Goal: Find specific page/section: Find specific page/section

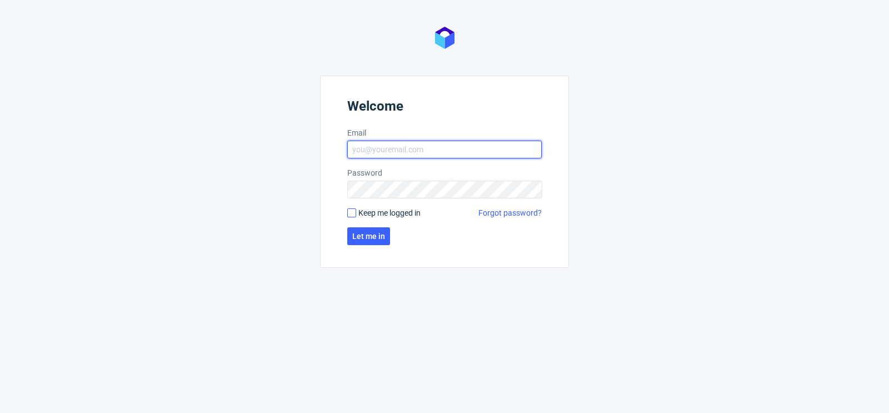
type input "matteo.corsico@packhelp.com"
click at [356, 215] on input "Keep me logged in" at bounding box center [351, 212] width 9 height 9
checkbox input "true"
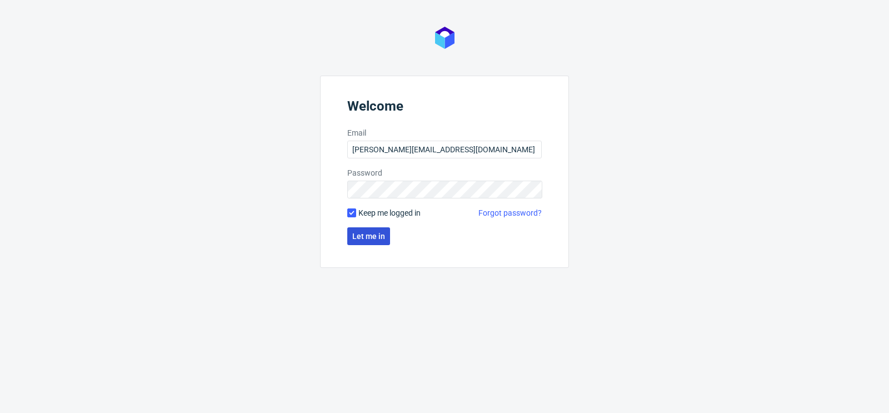
click at [377, 239] on span "Let me in" at bounding box center [368, 236] width 33 height 8
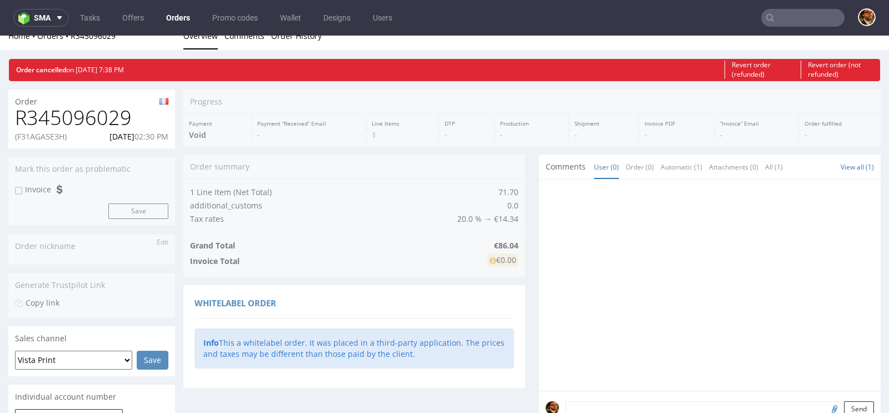
scroll to position [14, 0]
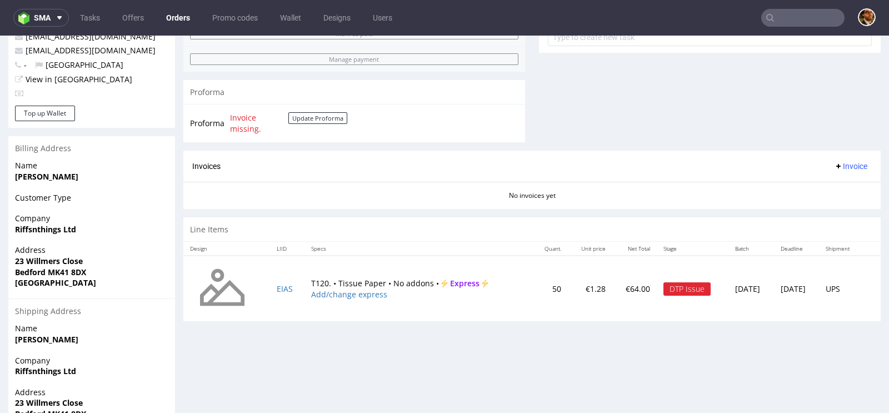
scroll to position [481, 0]
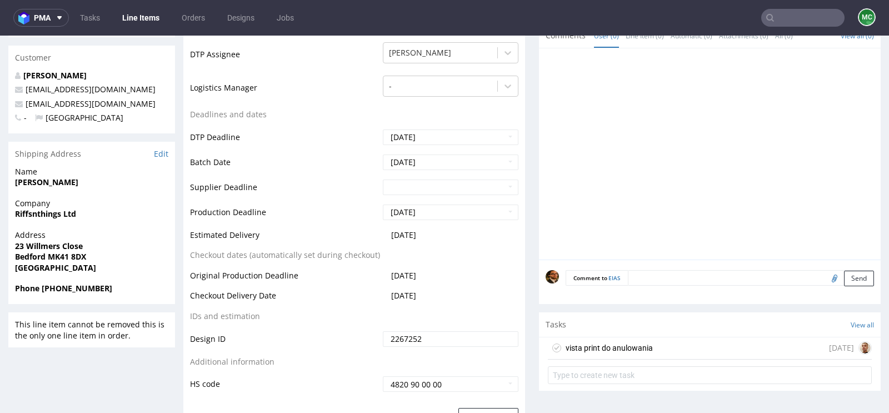
scroll to position [556, 0]
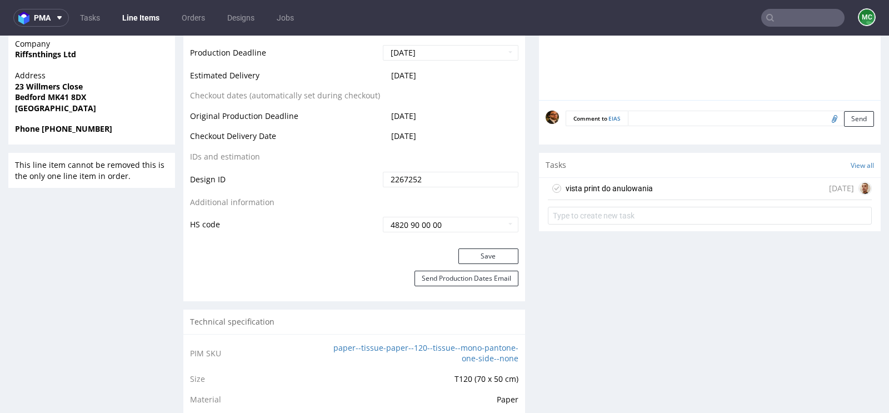
click at [659, 195] on div "vista print do anulowania 7 days ago" at bounding box center [710, 189] width 324 height 22
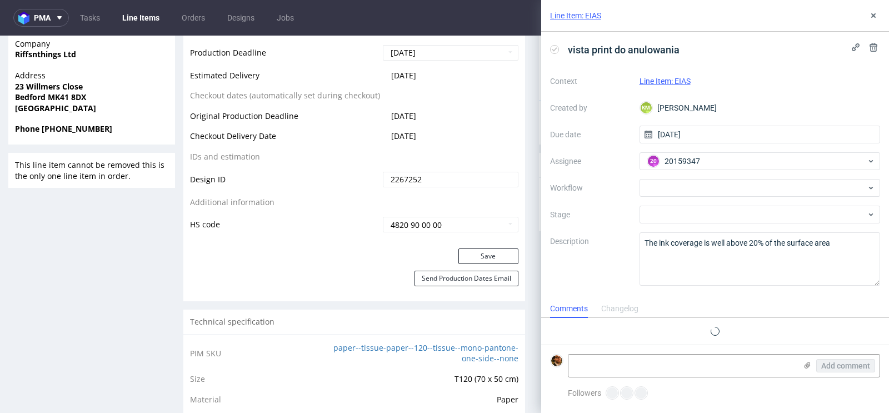
scroll to position [9, 0]
click at [869, 23] on div "Line Item: EIAS" at bounding box center [715, 16] width 348 height 32
click at [872, 17] on use at bounding box center [873, 15] width 4 height 4
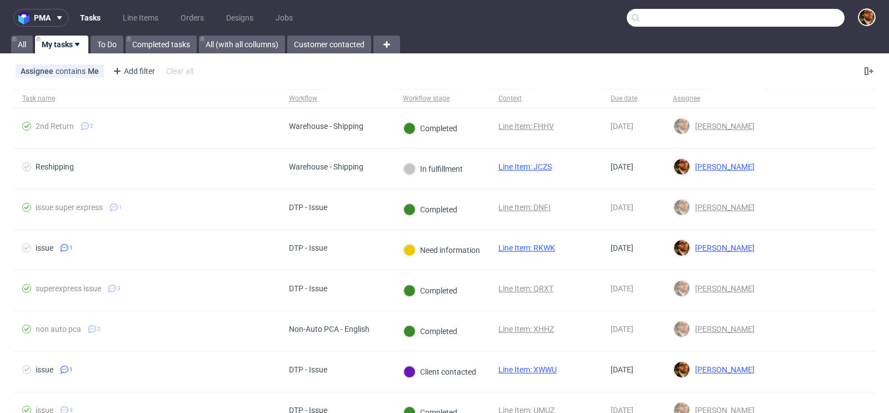
click at [786, 16] on input "text" at bounding box center [736, 18] width 218 height 18
paste input "R284647987"
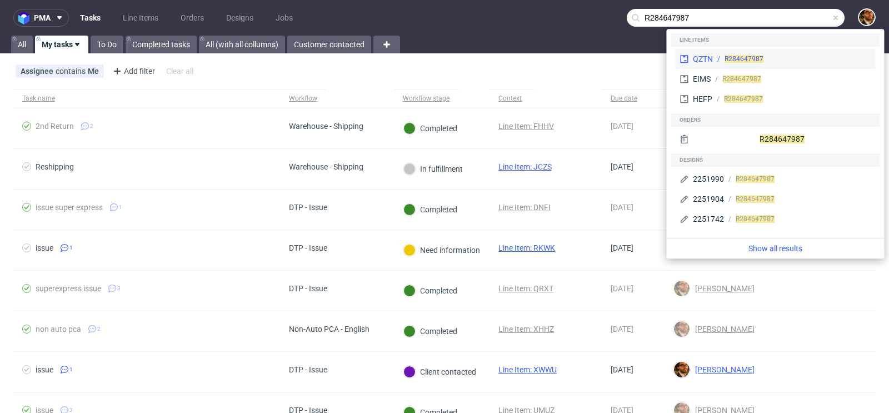
type input "R284647987"
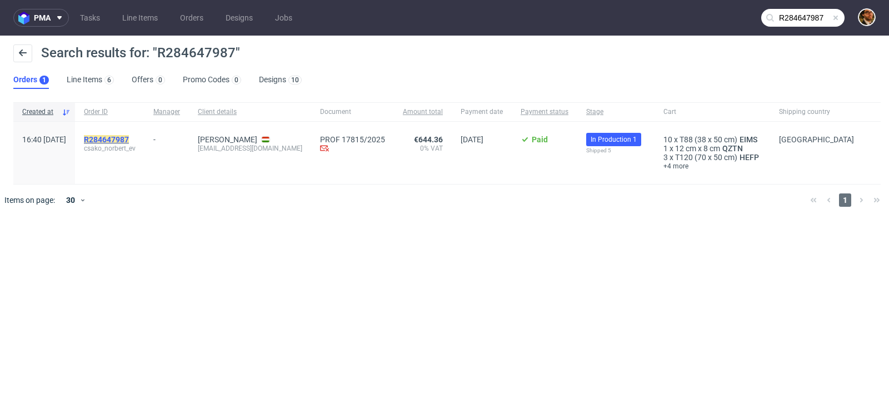
click at [129, 136] on mark "R284647987" at bounding box center [106, 139] width 45 height 9
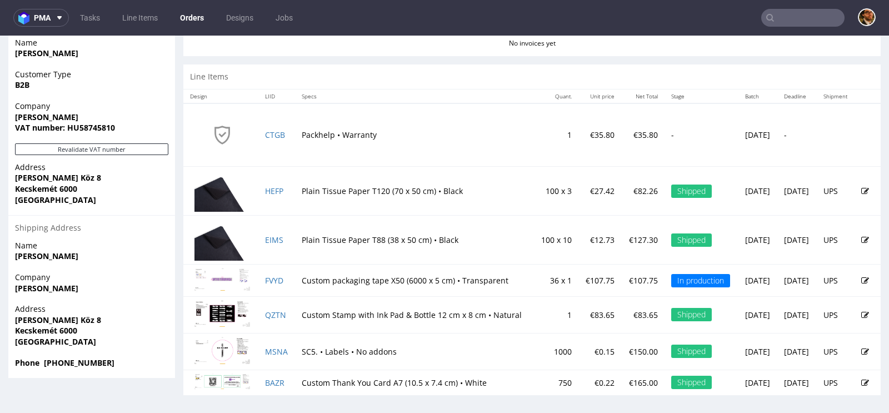
scroll to position [3, 0]
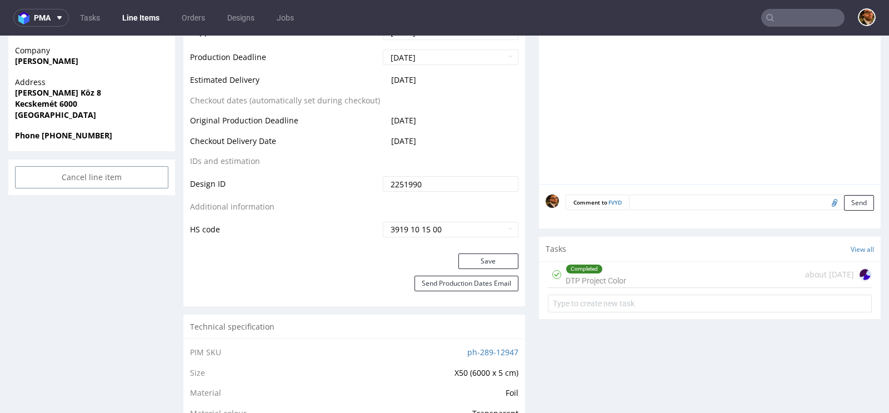
scroll to position [453, 0]
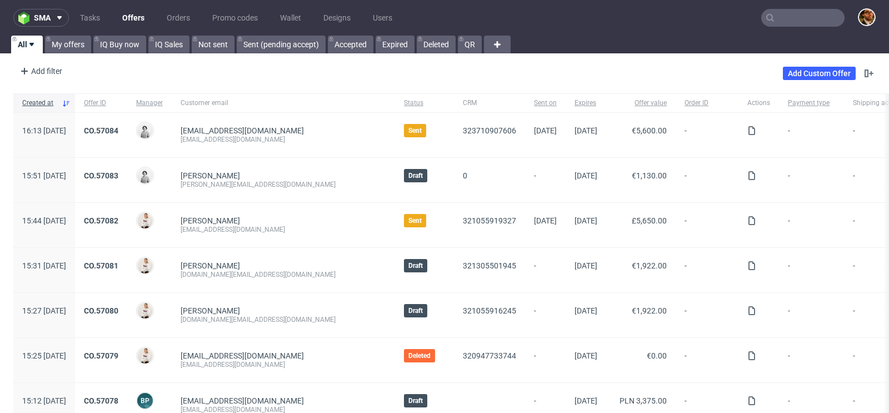
click at [770, 21] on input "text" at bounding box center [802, 18] width 83 height 18
paste input "R637729797"
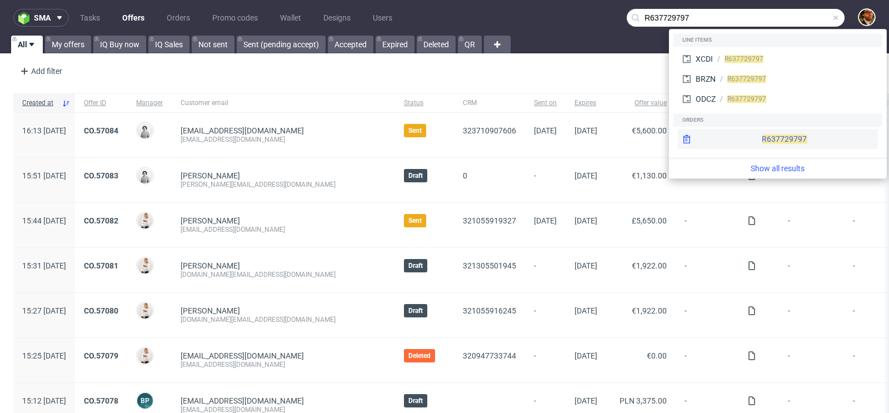
type input "R637729797"
click at [742, 144] on div "R637729797" at bounding box center [778, 139] width 200 height 20
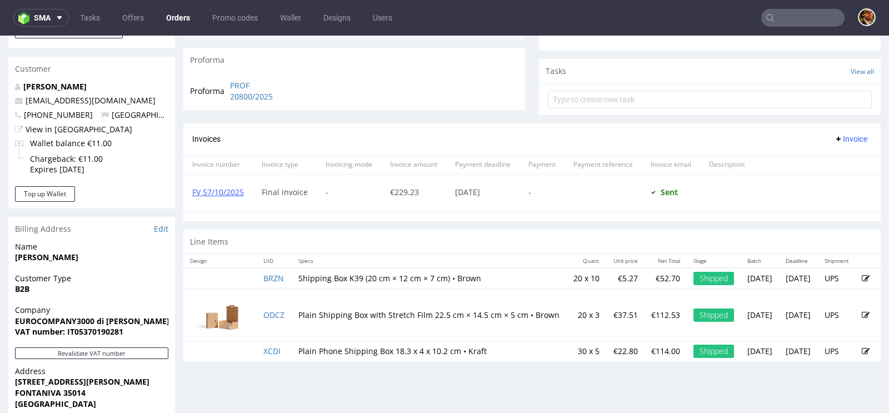
scroll to position [358, 0]
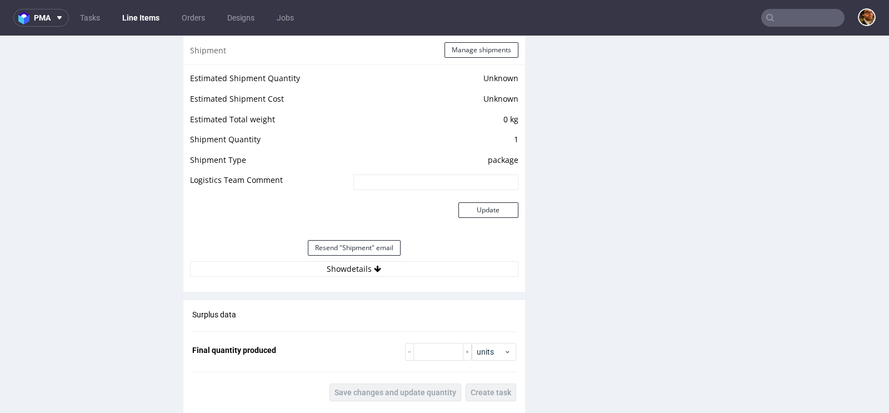
scroll to position [1063, 0]
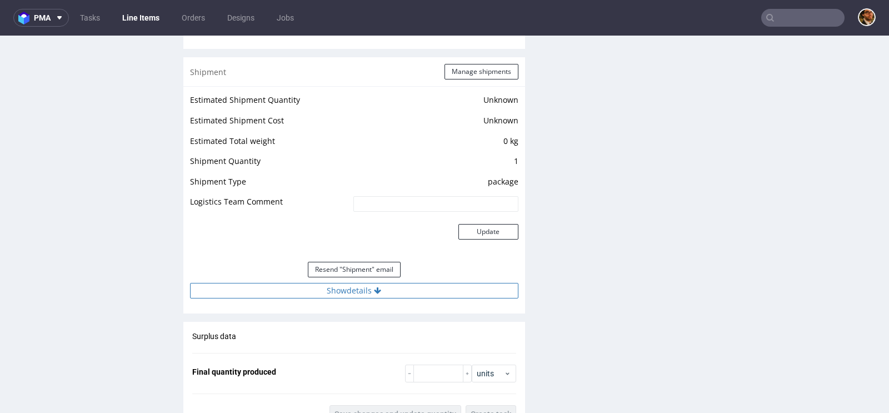
click at [367, 291] on button "Show details" at bounding box center [354, 291] width 328 height 16
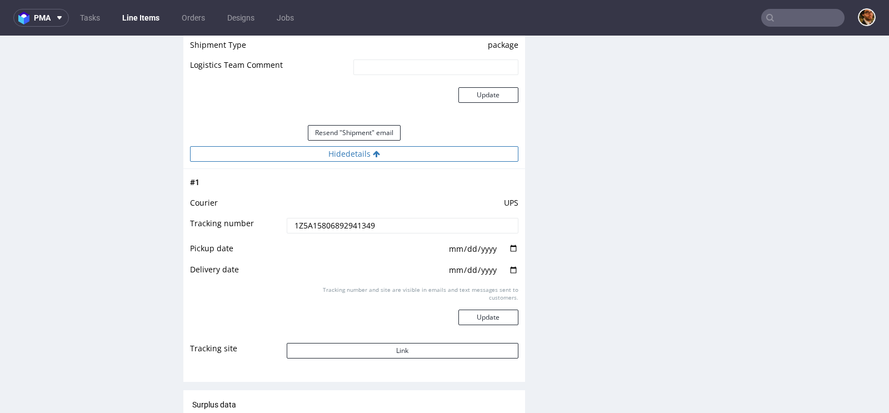
scroll to position [1207, 0]
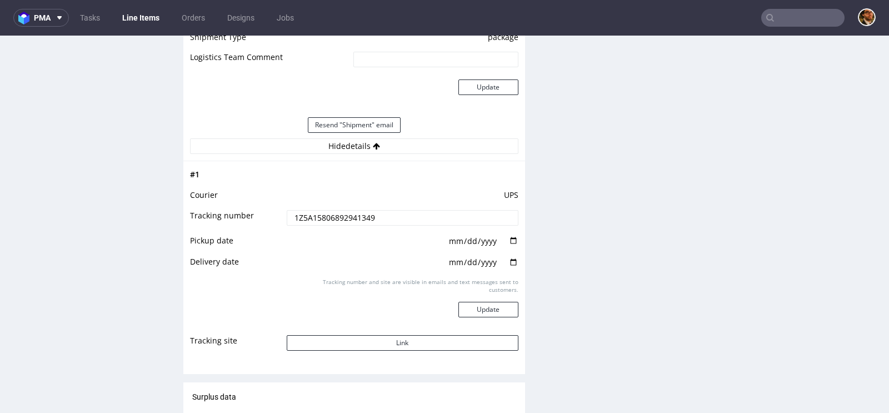
click at [771, 16] on input "text" at bounding box center [802, 18] width 83 height 18
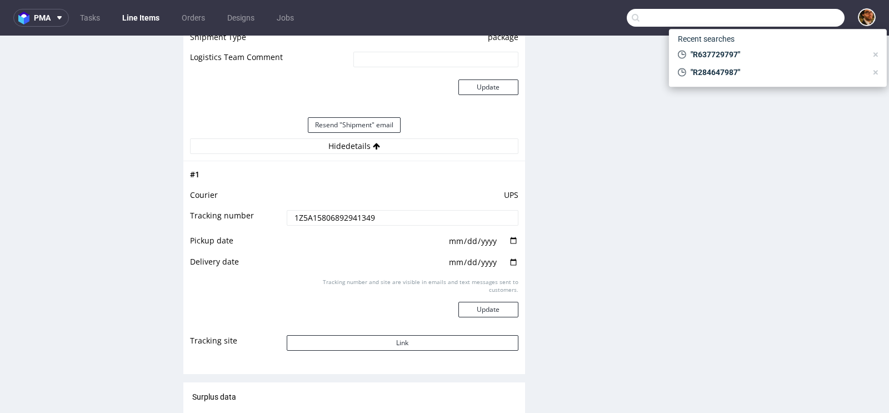
paste input "R401959891"
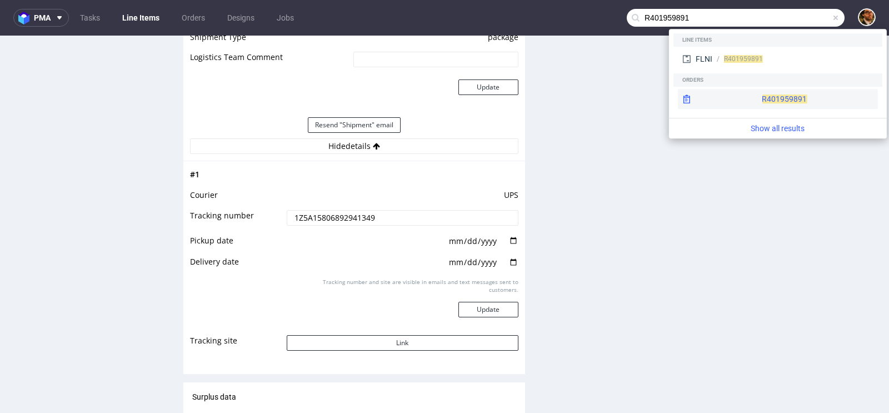
type input "R401959891"
click at [762, 94] on div "R401959891" at bounding box center [778, 99] width 200 height 20
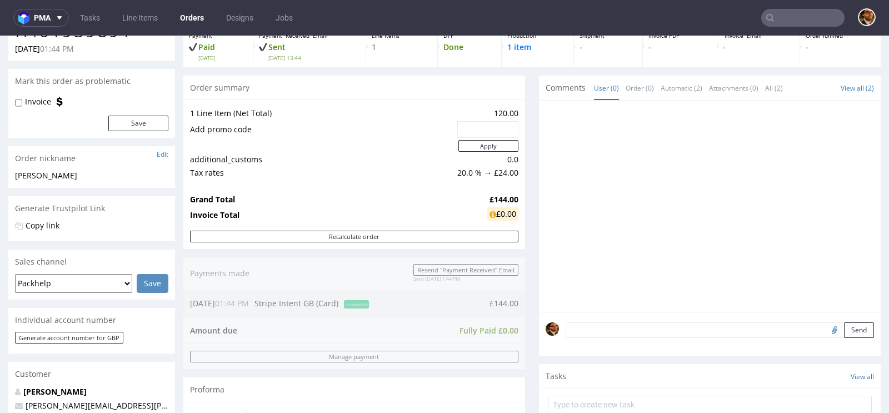
scroll to position [238, 0]
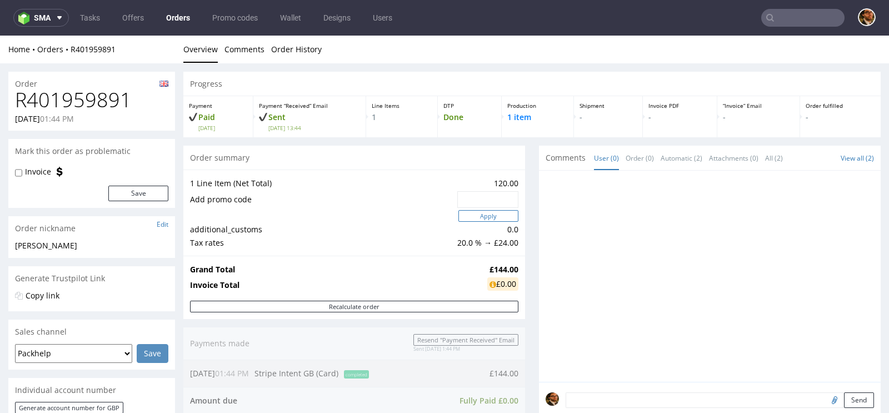
click at [488, 219] on button "Apply" at bounding box center [488, 216] width 60 height 12
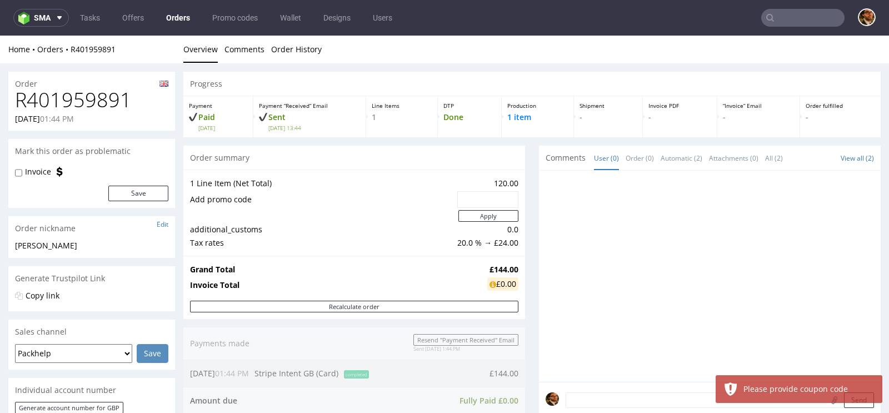
click at [470, 196] on input "text" at bounding box center [488, 200] width 46 height 16
paste input "WelcomeBackUK"
type input "WelcomeBackUK"
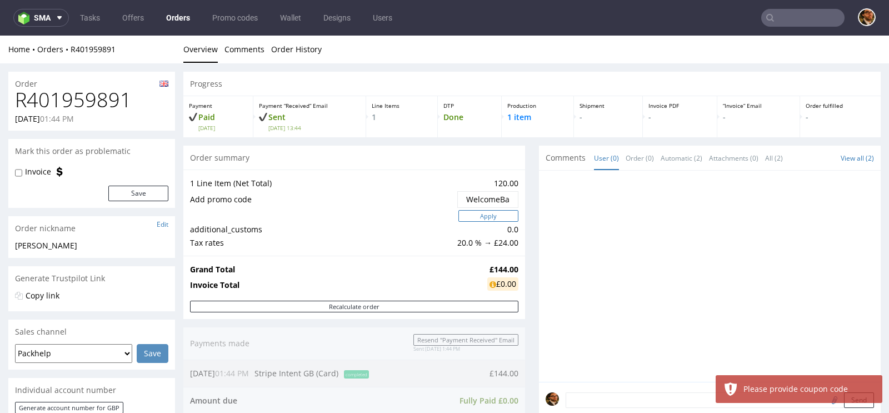
click at [483, 219] on button "Apply" at bounding box center [488, 216] width 60 height 12
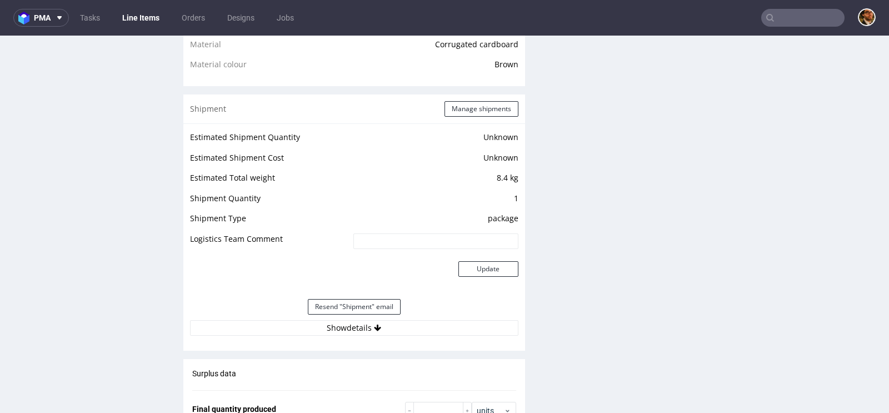
scroll to position [1064, 0]
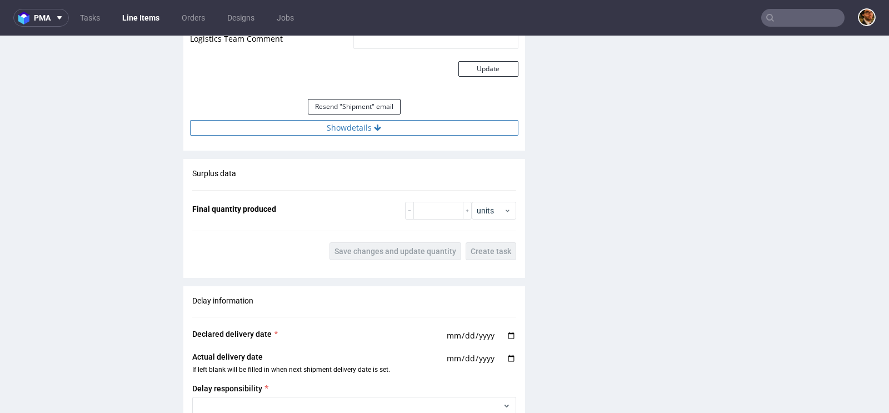
click at [370, 127] on button "Show details" at bounding box center [354, 128] width 328 height 16
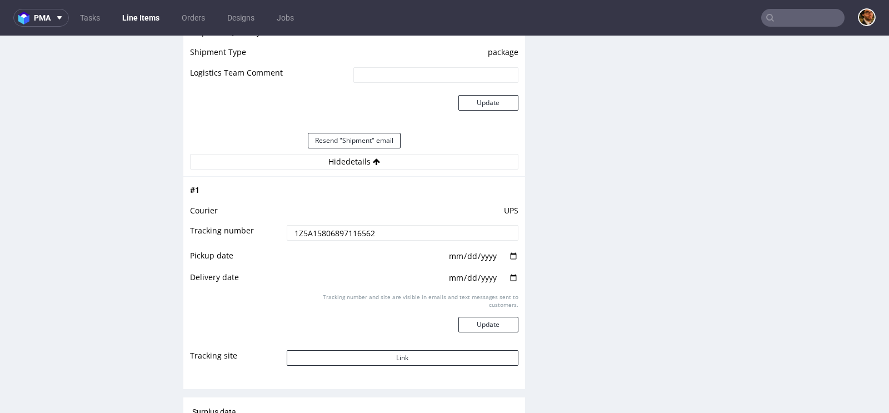
scroll to position [1035, 0]
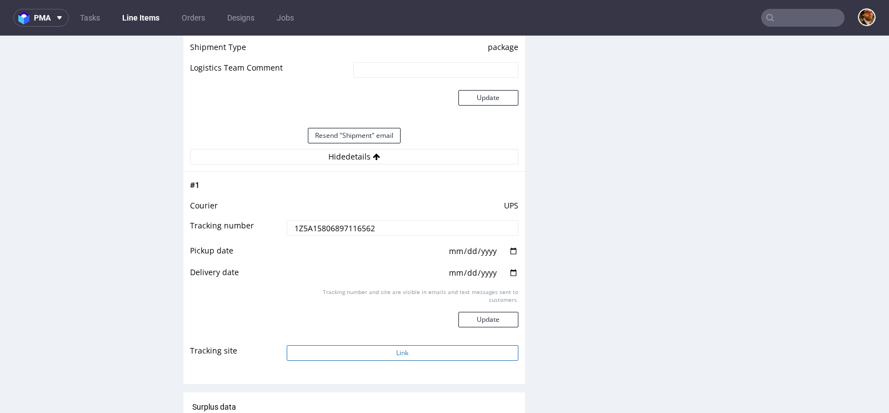
click at [406, 350] on button "Link" at bounding box center [403, 353] width 232 height 16
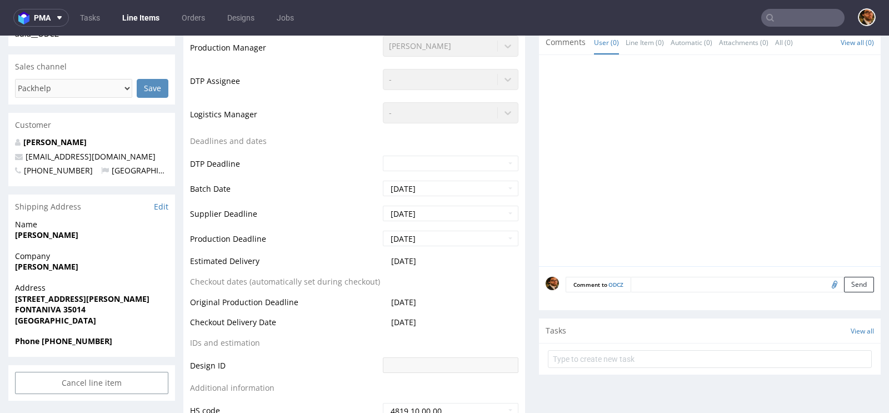
scroll to position [0, 0]
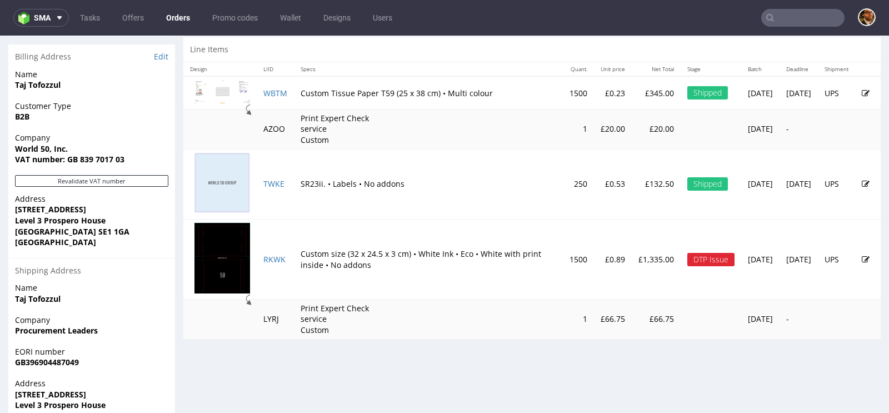
scroll to position [555, 0]
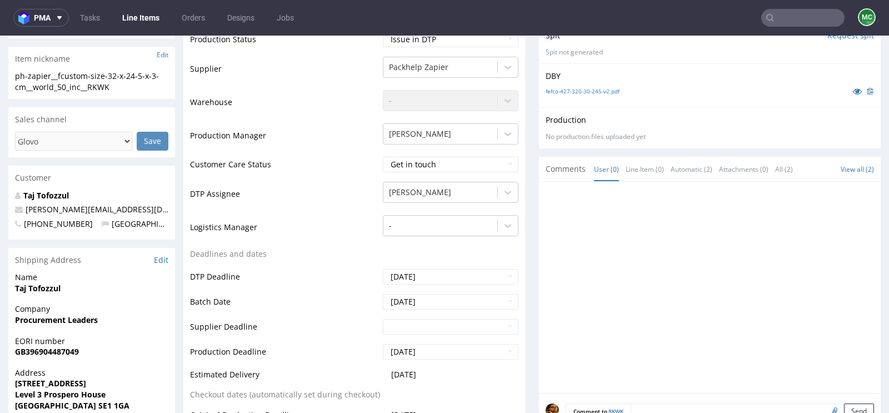
scroll to position [483, 0]
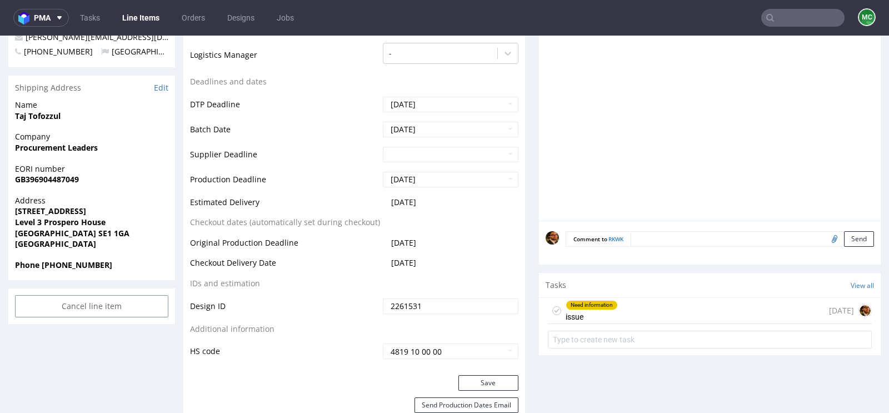
click at [639, 301] on div "Need information issue 7 days ago" at bounding box center [710, 311] width 324 height 26
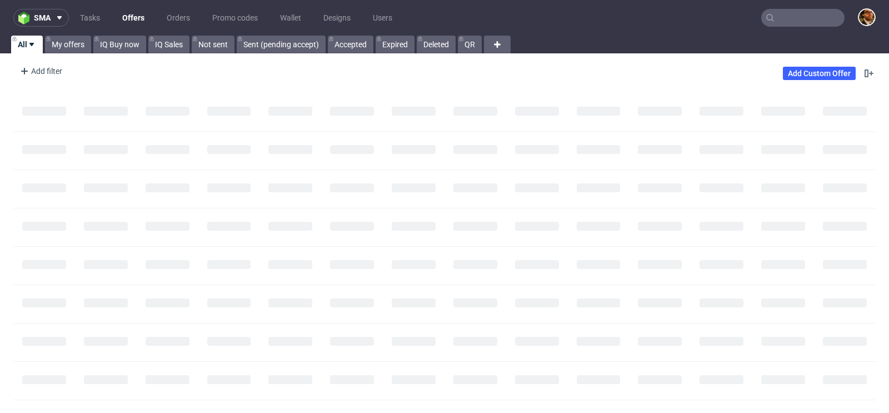
click at [791, 23] on input "text" at bounding box center [802, 18] width 83 height 18
paste input "R799398095"
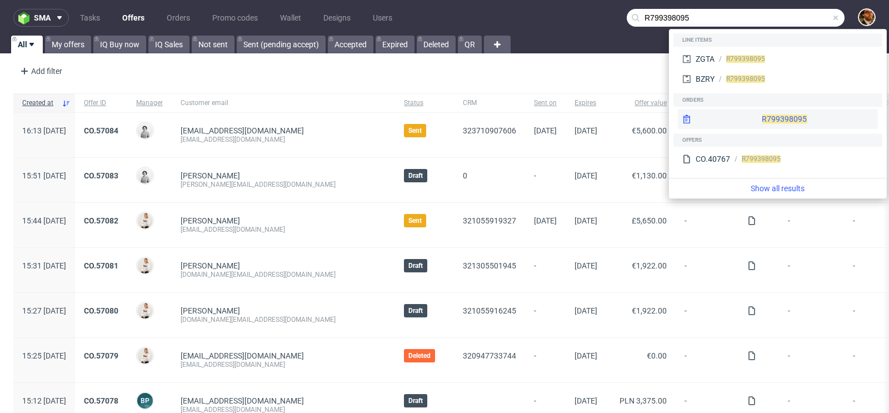
type input "R799398095"
click at [761, 120] on div "R799398095" at bounding box center [778, 119] width 200 height 20
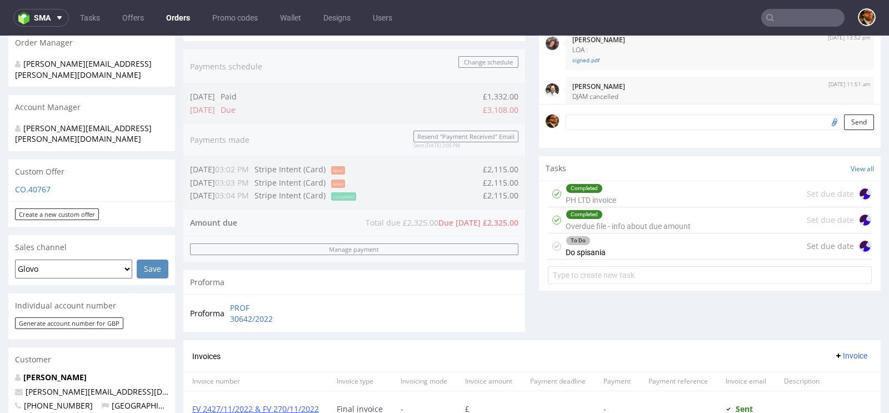
scroll to position [360, 0]
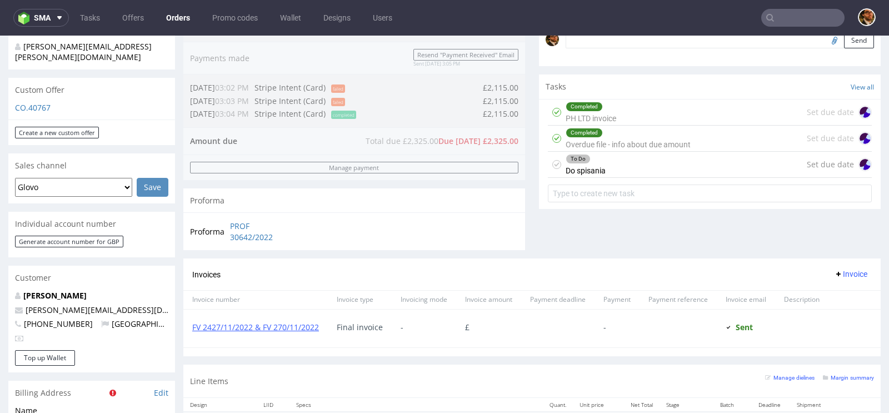
click at [619, 164] on div "To Do Do spisania Set due date" at bounding box center [710, 165] width 324 height 26
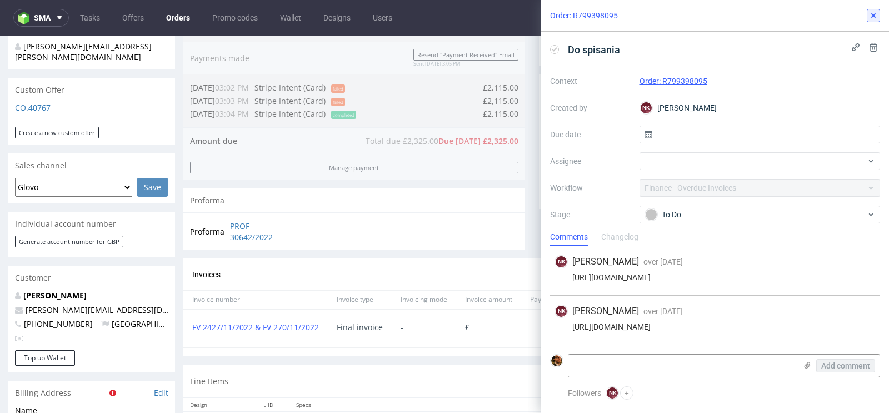
click at [874, 14] on use at bounding box center [873, 15] width 4 height 4
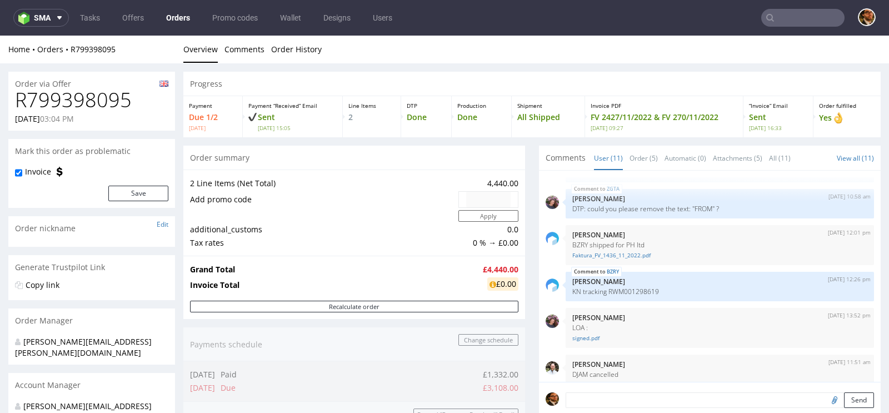
click at [777, 18] on input "text" at bounding box center [802, 18] width 83 height 18
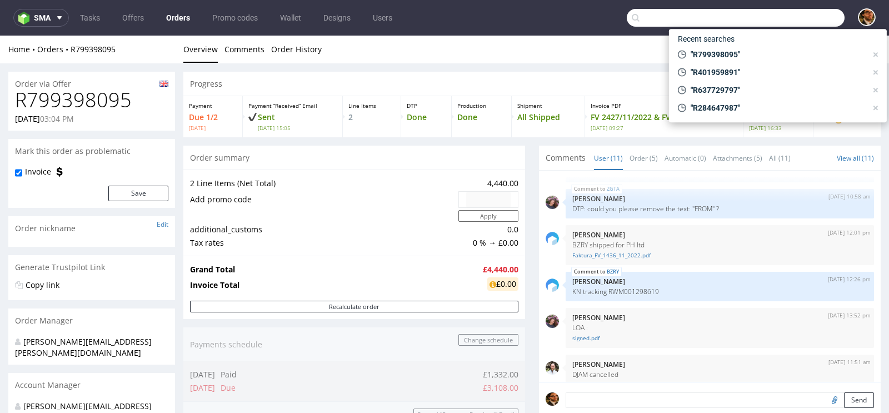
paste input "R167113500"
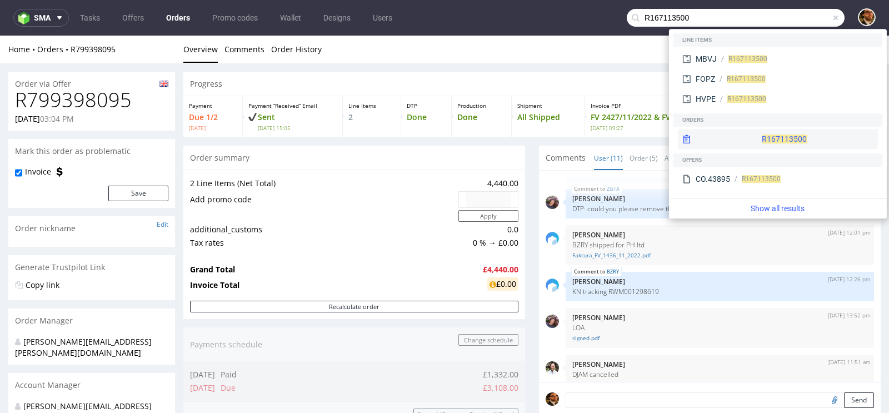
type input "R167113500"
click at [766, 135] on div "R167113500" at bounding box center [778, 139] width 200 height 20
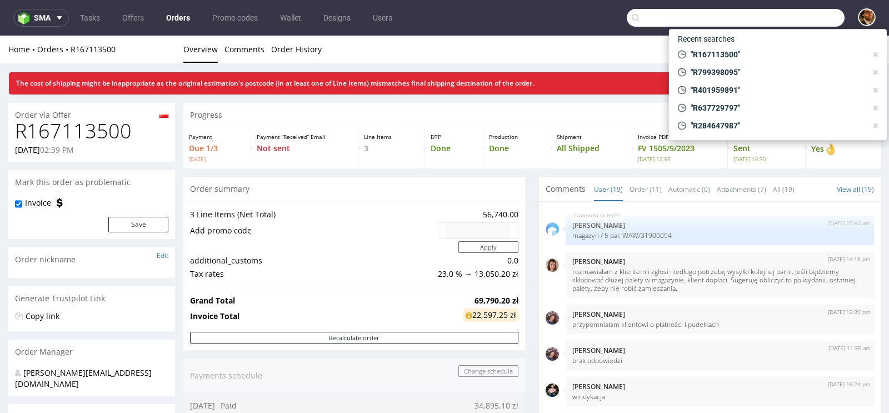
click at [787, 25] on input "text" at bounding box center [736, 18] width 218 height 18
paste input "R167113500"
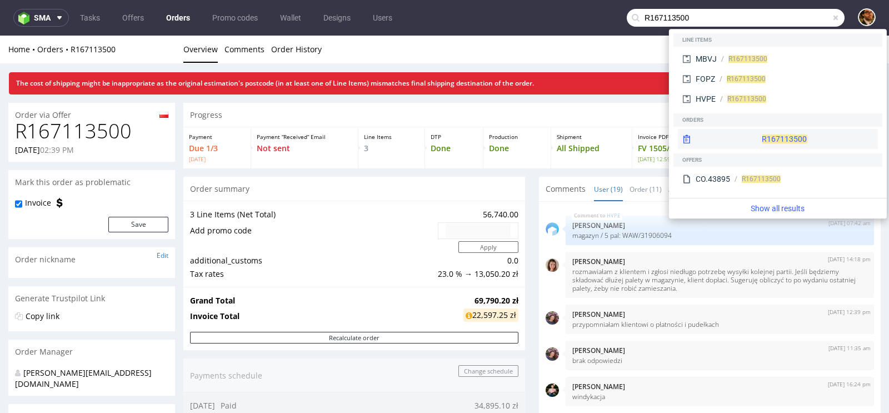
type input "R167113500"
click at [753, 142] on div "R167113500" at bounding box center [778, 139] width 200 height 20
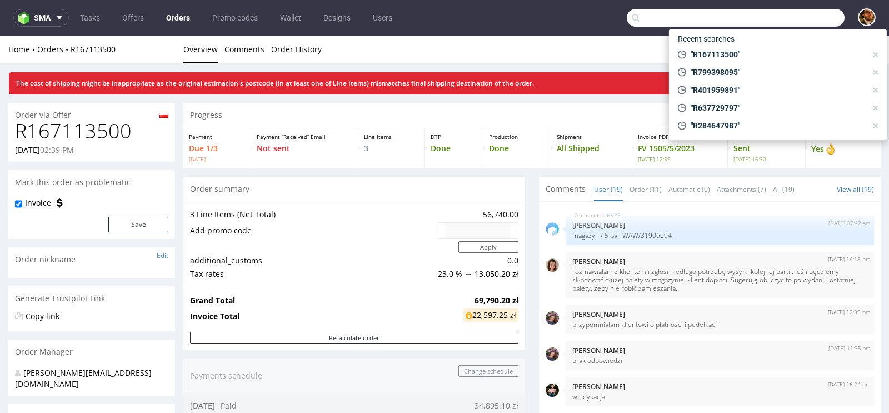
click at [784, 21] on input "text" at bounding box center [736, 18] width 218 height 18
paste input "R488277066"
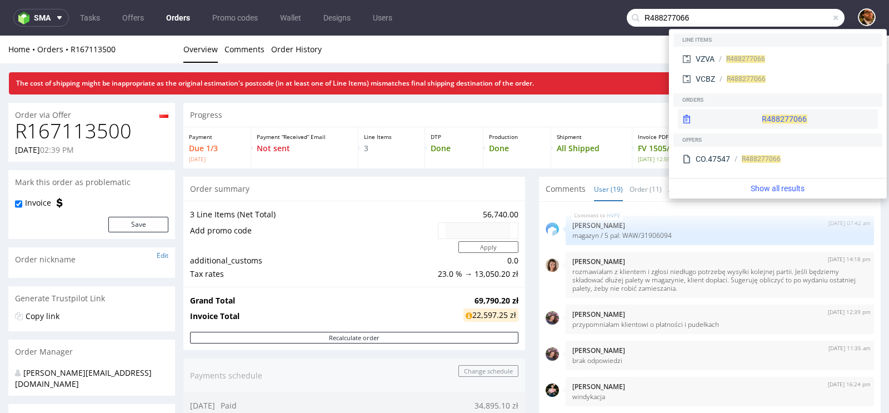
type input "R488277066"
click at [759, 122] on div "R488277066" at bounding box center [778, 119] width 200 height 20
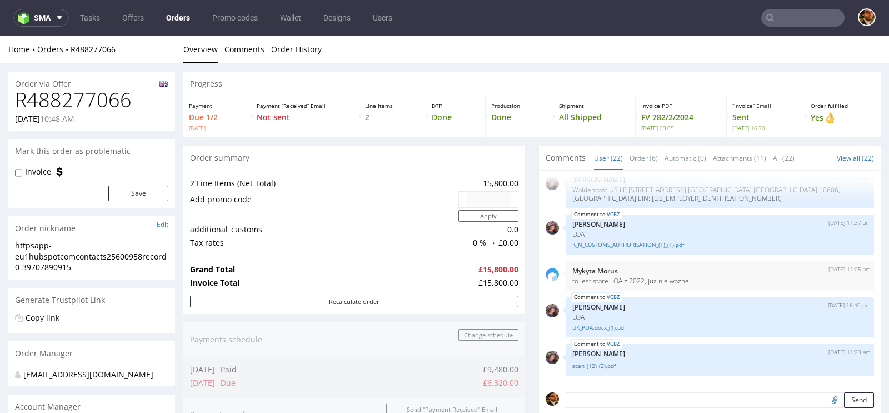
click at [790, 19] on input "text" at bounding box center [802, 18] width 83 height 18
paste input "R885020945"
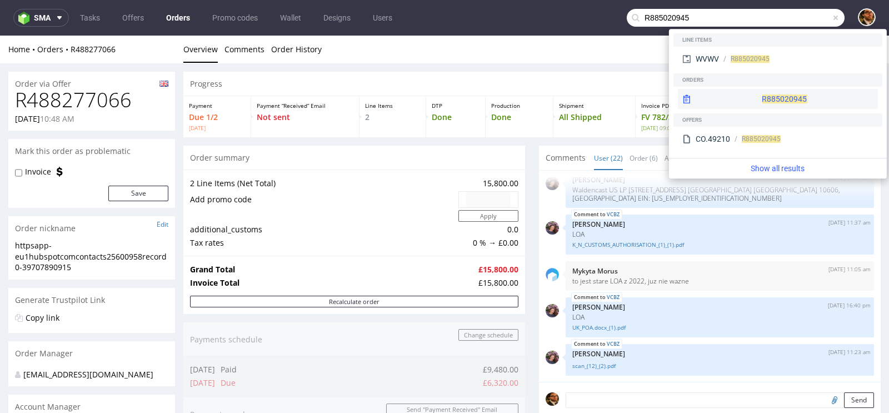
type input "R885020945"
click at [772, 98] on div "R885020945" at bounding box center [778, 99] width 200 height 20
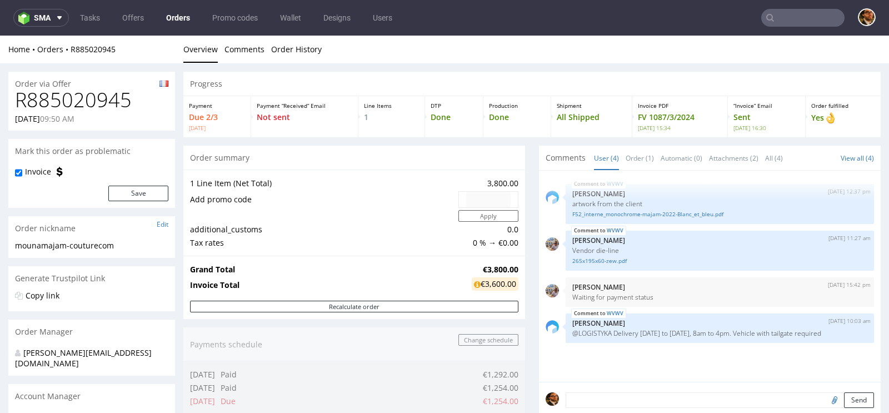
click at [780, 7] on nav "sma Tasks Offers Orders Promo codes Wallet Designs Users" at bounding box center [444, 18] width 889 height 36
paste input "R488277066"
click at [780, 21] on input "text" at bounding box center [802, 18] width 83 height 18
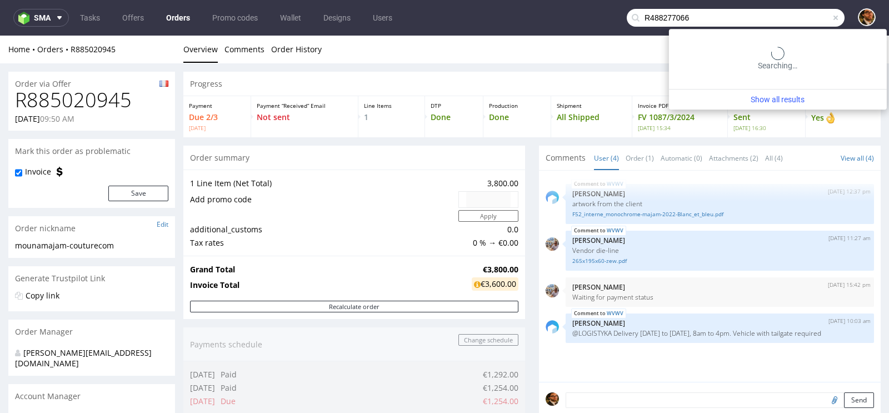
type input "R488277066"
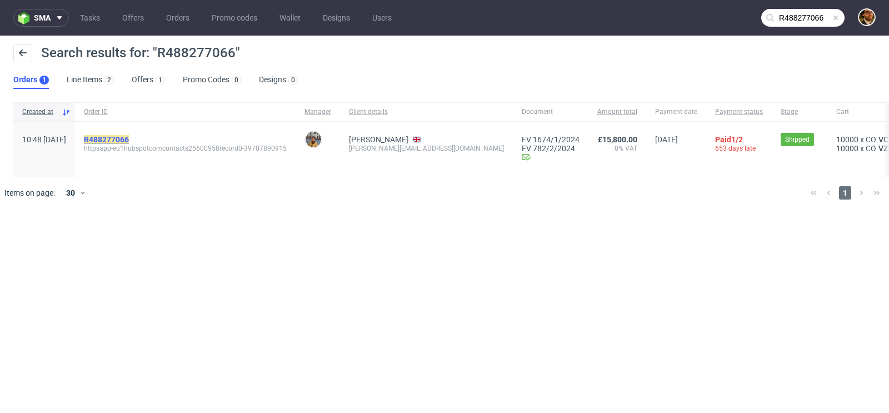
click at [129, 139] on mark "R488277066" at bounding box center [106, 139] width 45 height 9
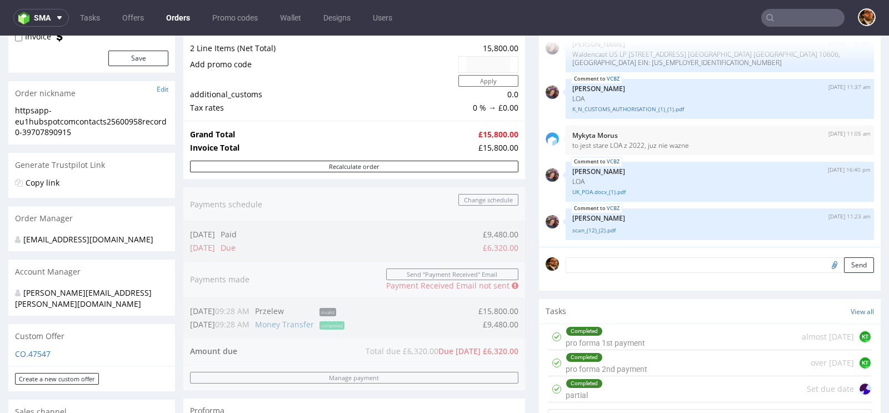
scroll to position [231, 0]
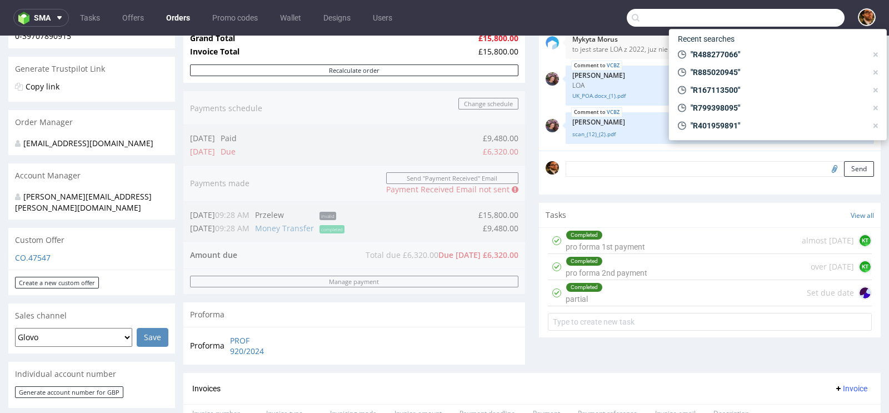
click at [801, 14] on input "text" at bounding box center [736, 18] width 218 height 18
paste input "R885020945"
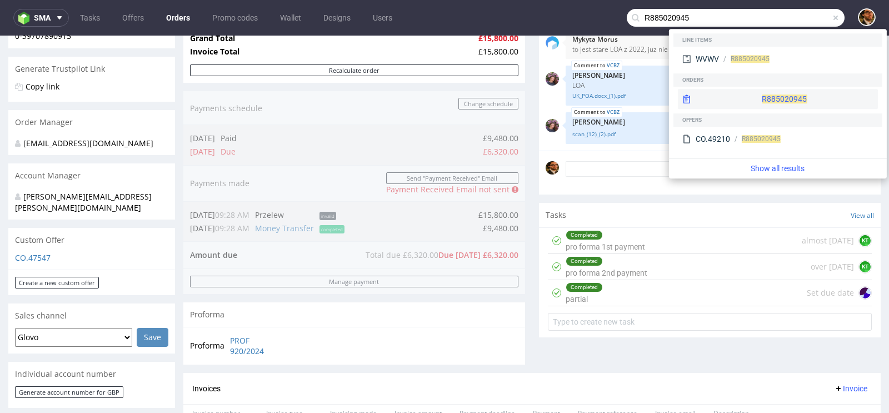
type input "R885020945"
click at [769, 99] on div "R885020945" at bounding box center [778, 99] width 200 height 20
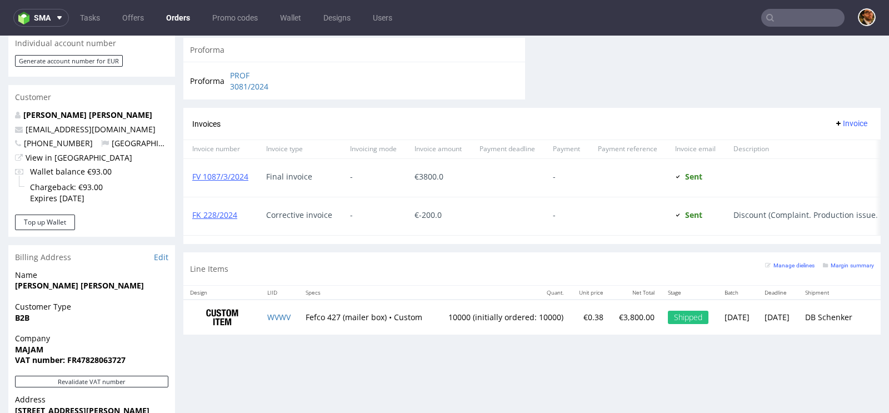
scroll to position [531, 0]
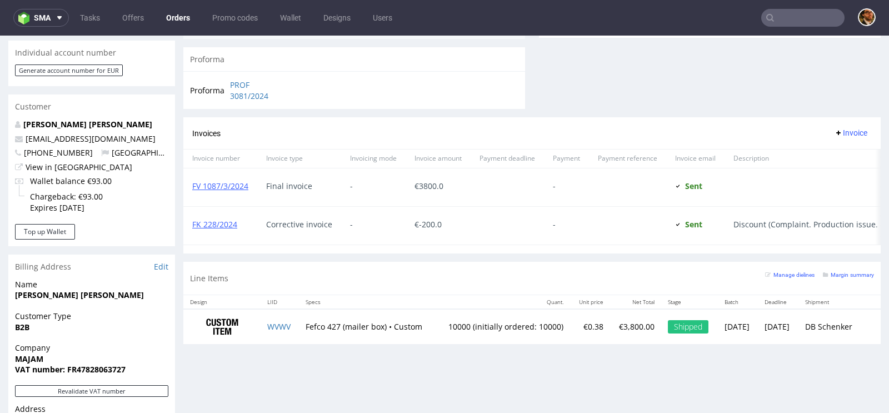
click at [787, 17] on input "text" at bounding box center [802, 18] width 83 height 18
paste input "R401959891"
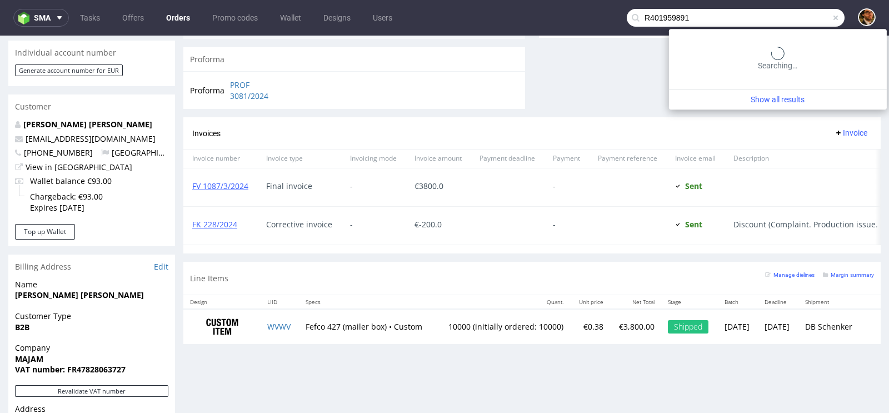
type input "R401959891"
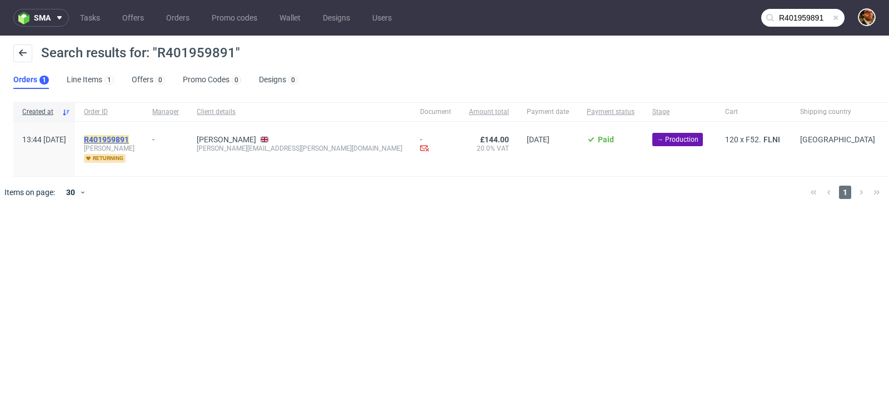
click at [129, 135] on span "R401959891" at bounding box center [106, 139] width 45 height 9
